Goal: Navigation & Orientation: Find specific page/section

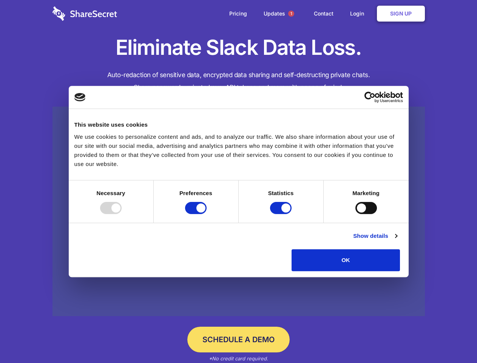
click at [122, 214] on div at bounding box center [111, 208] width 22 height 12
click at [207, 214] on input "Preferences" at bounding box center [196, 208] width 22 height 12
checkbox input "false"
click at [282, 214] on input "Statistics" at bounding box center [281, 208] width 22 height 12
checkbox input "false"
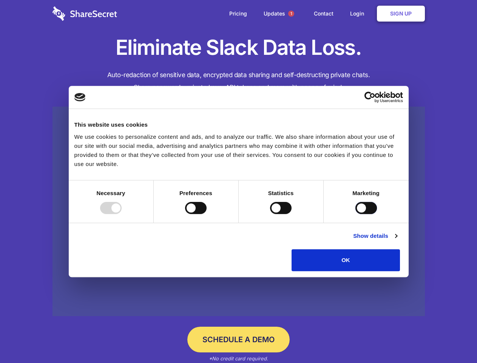
click at [355, 214] on input "Marketing" at bounding box center [366, 208] width 22 height 12
checkbox input "true"
click at [397, 240] on link "Show details" at bounding box center [375, 235] width 44 height 9
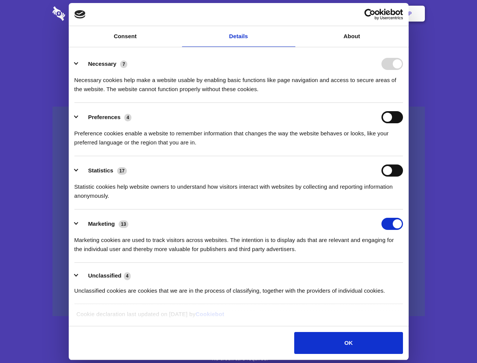
click at [403, 156] on li "Preferences 4 Preference cookies enable a website to remember information that …" at bounding box center [238, 129] width 329 height 53
click at [291, 14] on span "1" at bounding box center [291, 14] width 6 height 6
